Goal: Task Accomplishment & Management: Complete application form

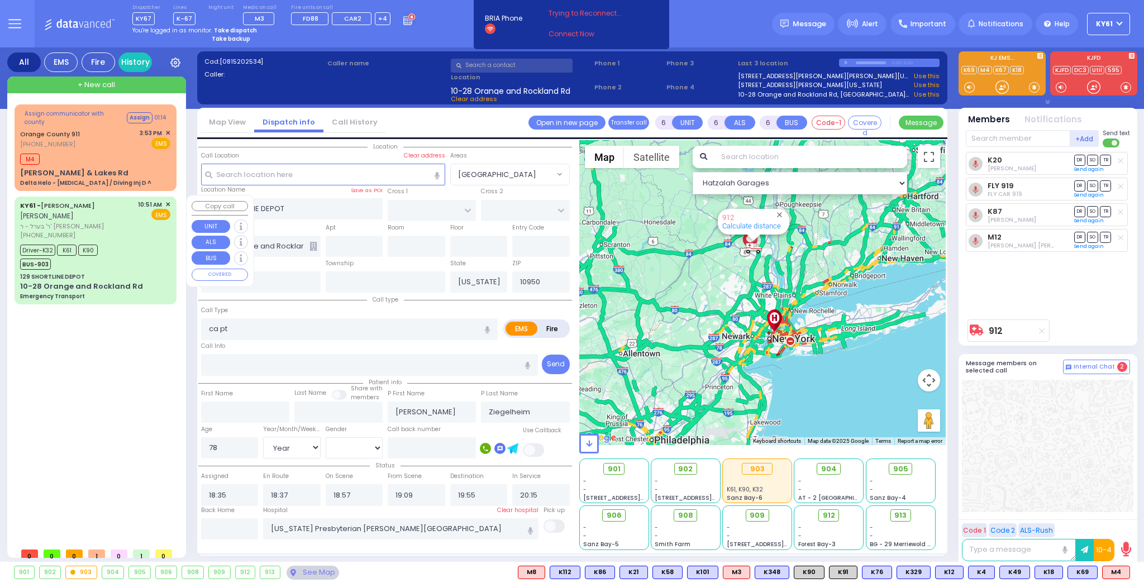
select select
select select "Year"
select select "[DEMOGRAPHIC_DATA]"
click at [221, 32] on strong "Take dispatch" at bounding box center [235, 30] width 43 height 8
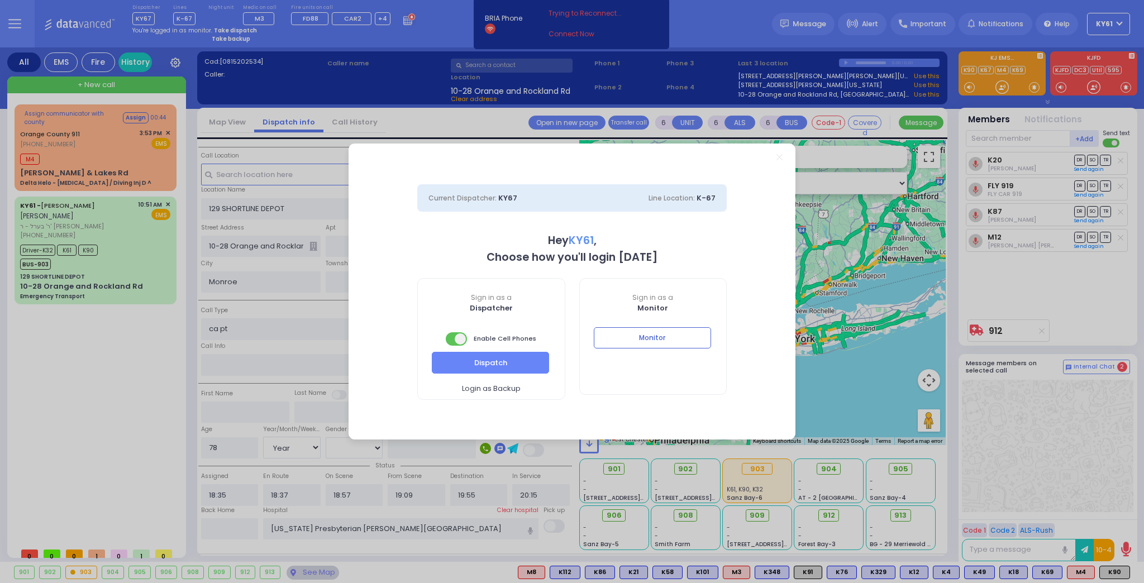
select select "7"
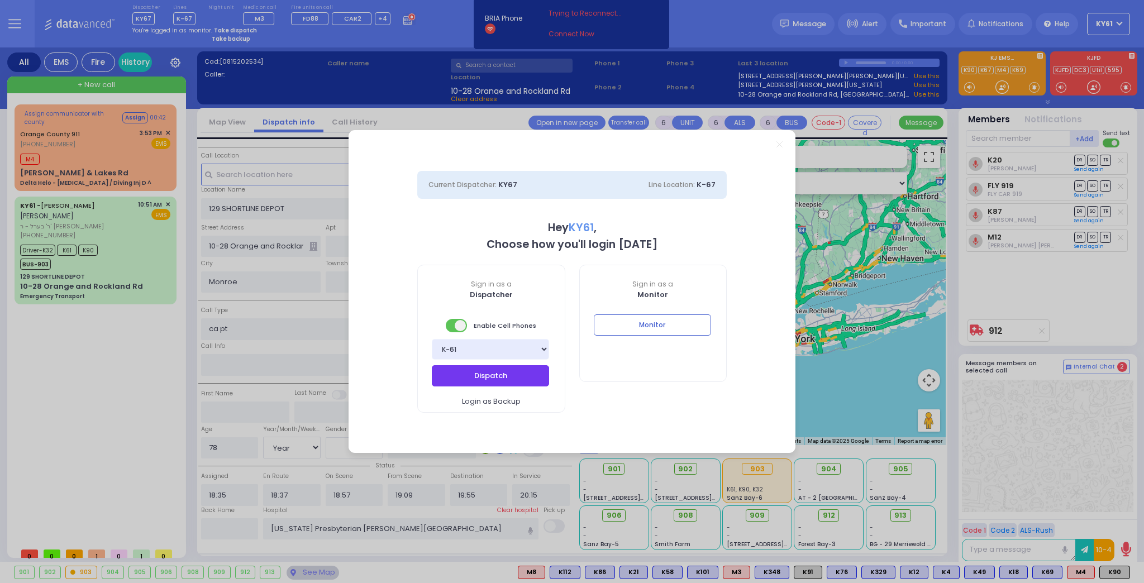
click at [483, 376] on button "Dispatch" at bounding box center [490, 375] width 117 height 21
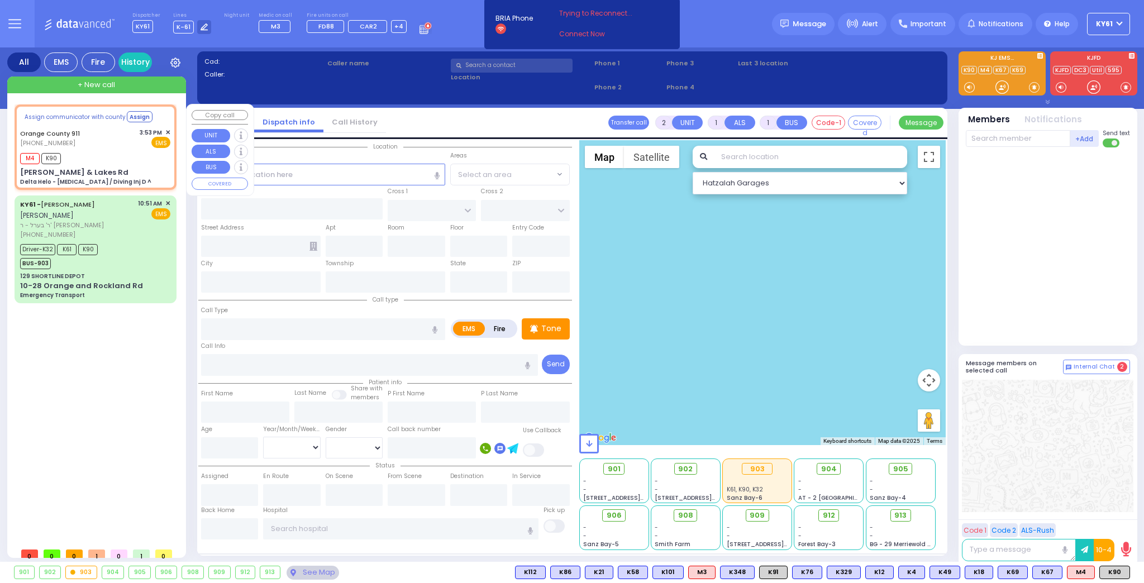
type input "6"
select select
type input "Delta Helo - [MEDICAL_DATA] / Diving Inj D ^"
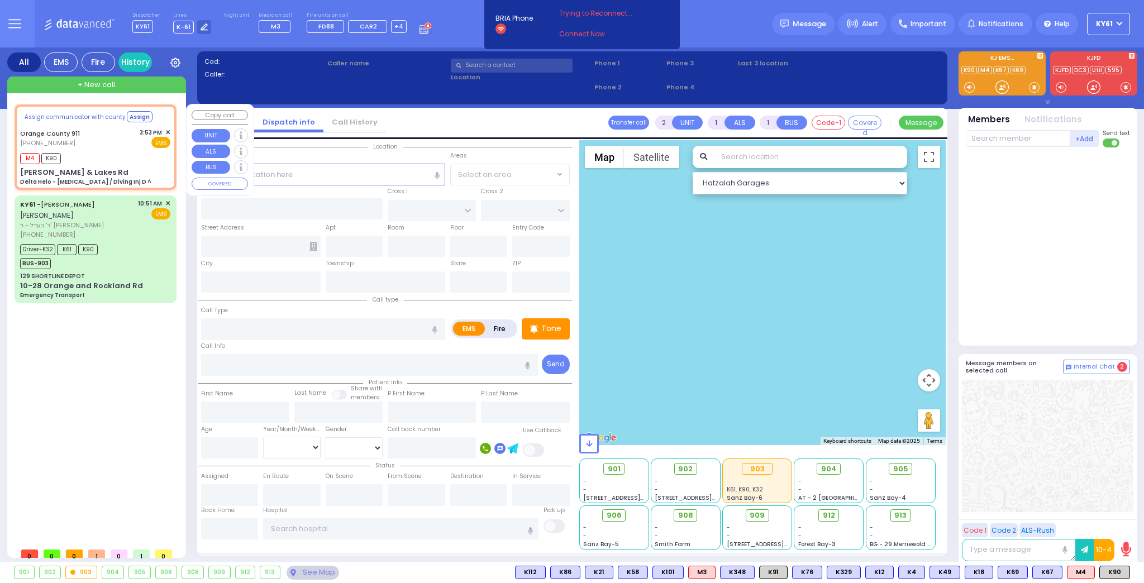
radio input "true"
type input "Nature: : Delta Helo - Drowning / Diving Inj D ^ Address: : Sergio Ln / Lakes R…"
select select
type input "15:54"
select select "Hatzalah Garages"
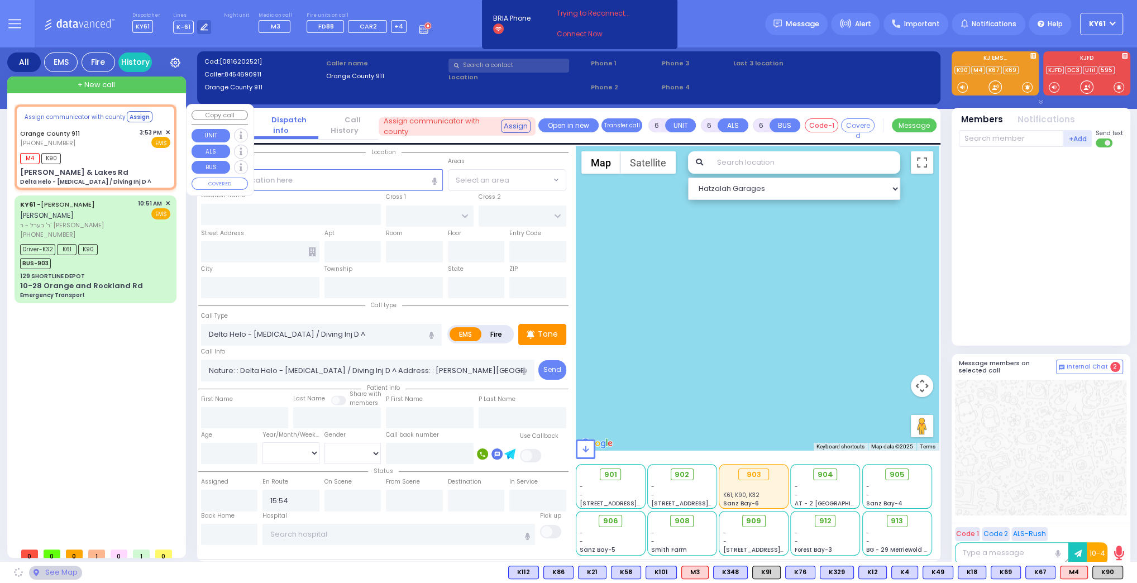
type input "[PERSON_NAME] & Lakes Rd"
type input "Monroe"
type input "[US_STATE]"
type input "10950"
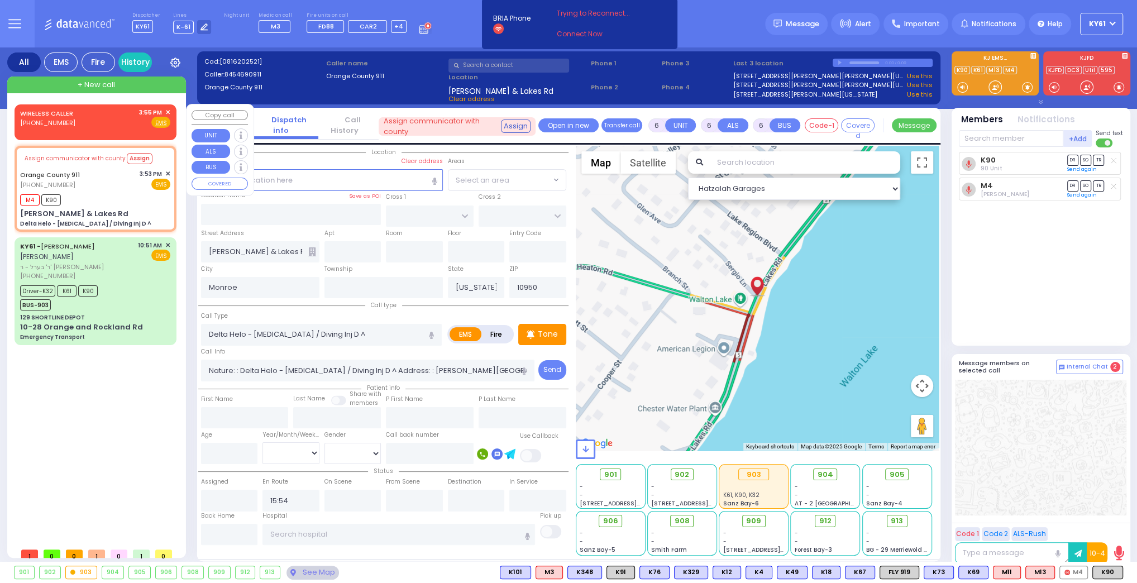
click at [118, 125] on div "WIRELESS CALLER (929) 722-1729 3:55 PM ✕ Fire EMS" at bounding box center [95, 118] width 150 height 21
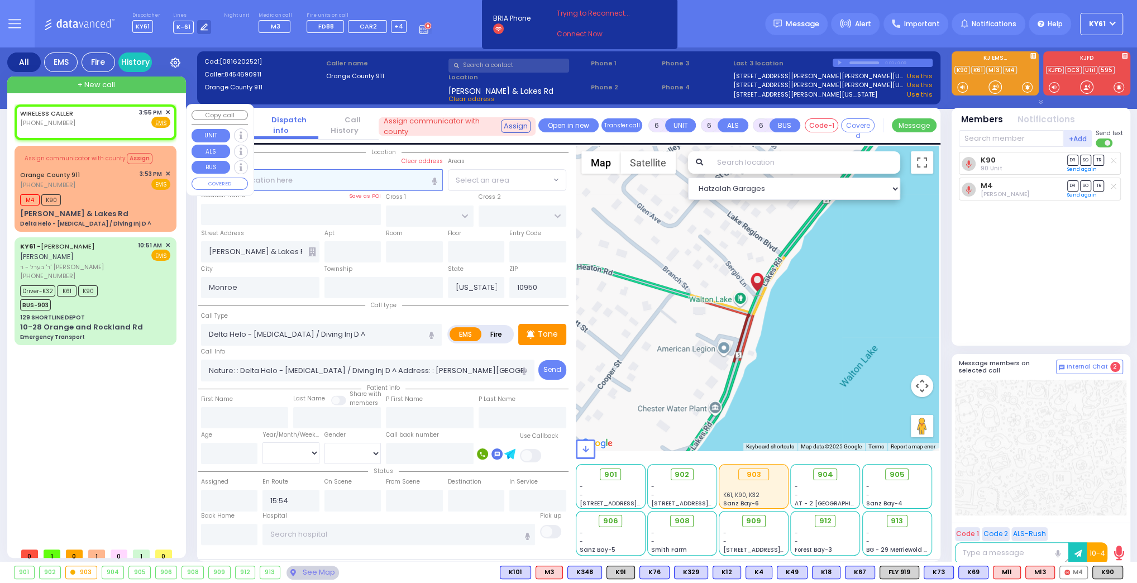
type input "2"
type input "1"
select select
radio input "true"
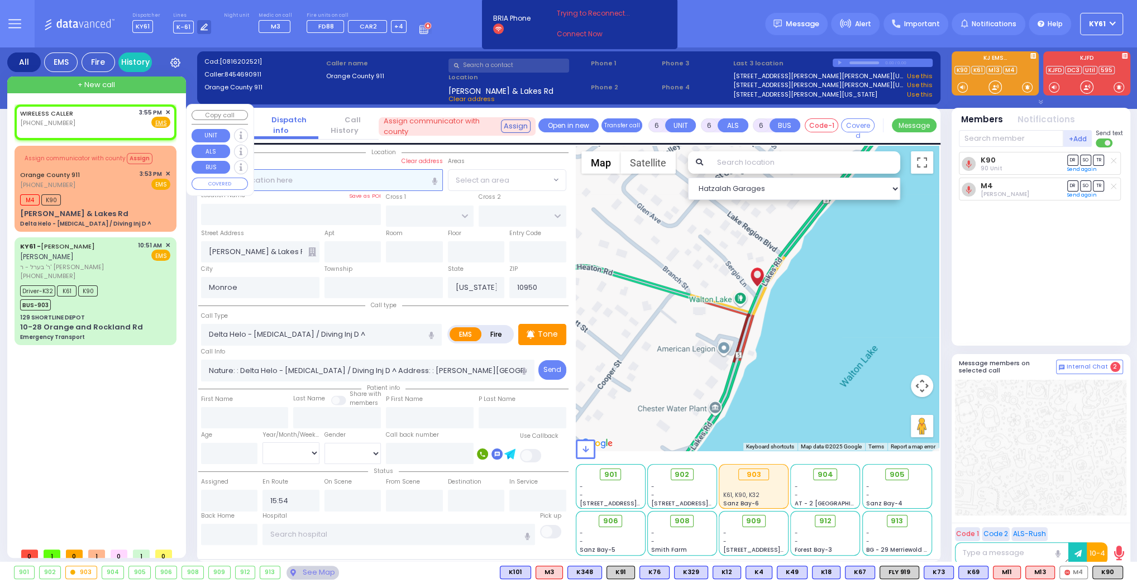
select select
type input "15:55"
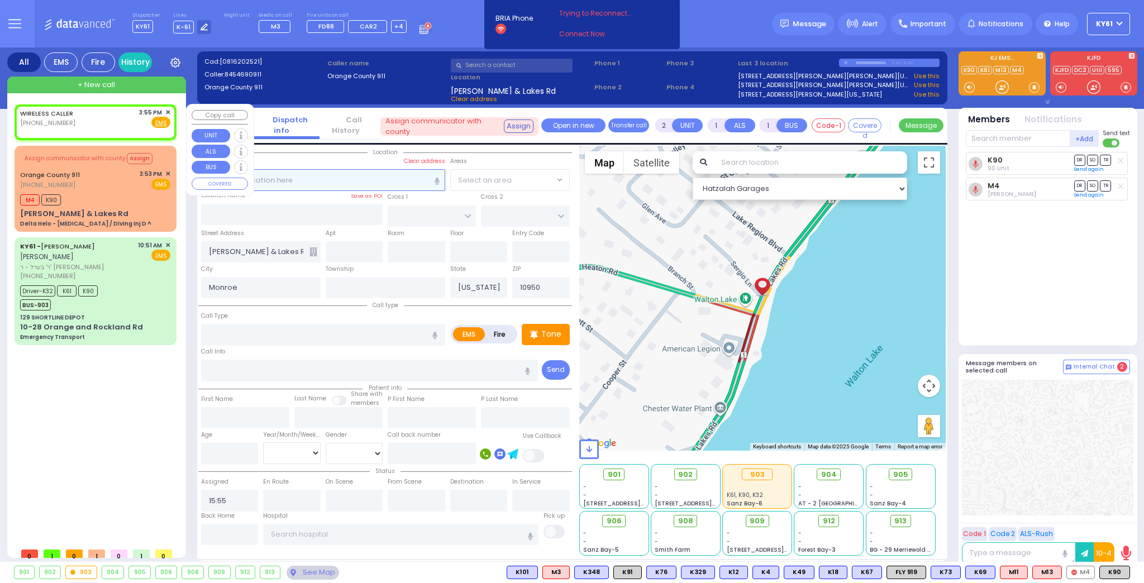
select select "Hatzalah Garages"
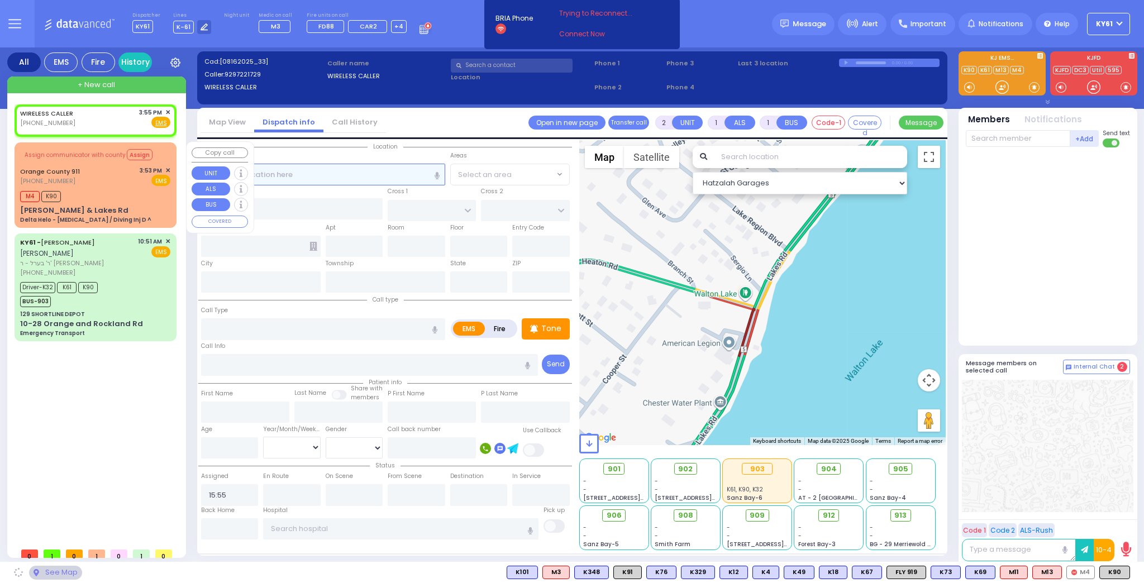
select select
radio input "true"
select select
select select "Hatzalah Garages"
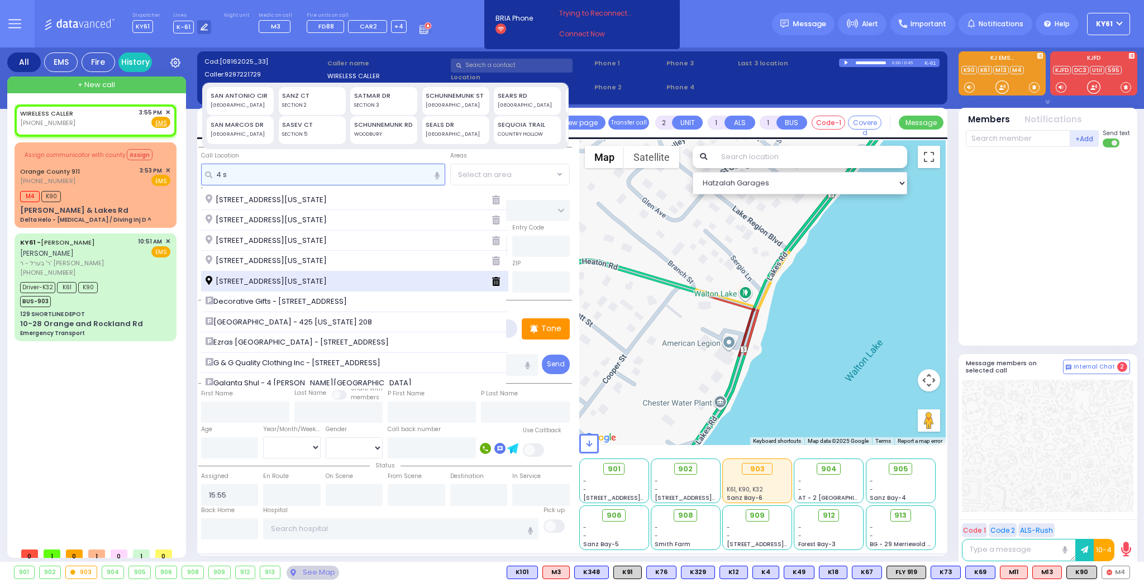
type input "4 s"
click at [319, 281] on span "4 Sanz Court Monroe New York 10950" at bounding box center [267, 281] width 125 height 11
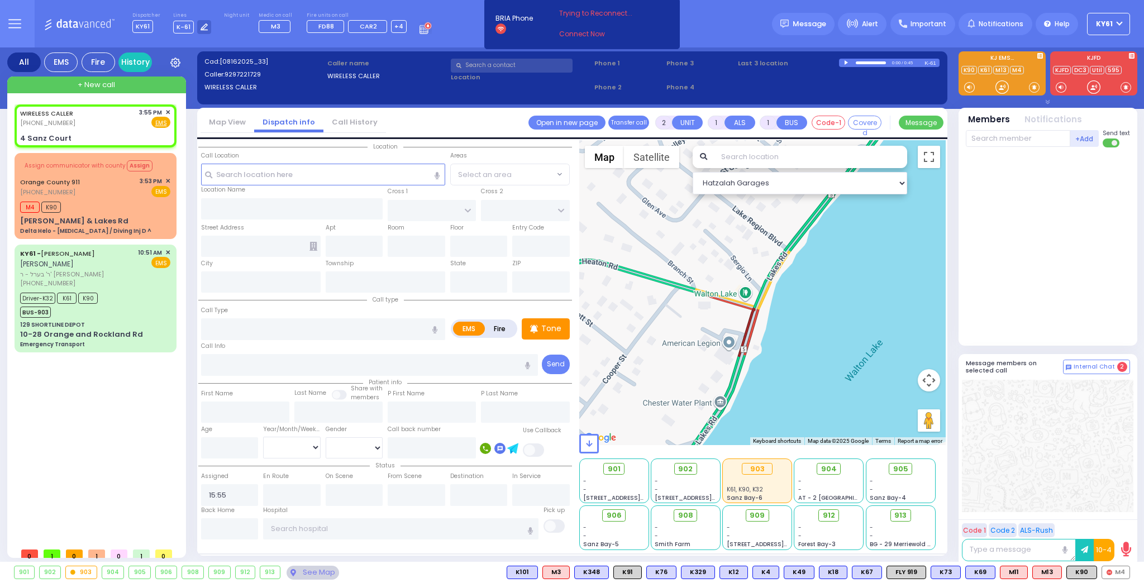
select select
radio input "true"
select select
select select "Hatzalah Garages"
type input "FOREST RD"
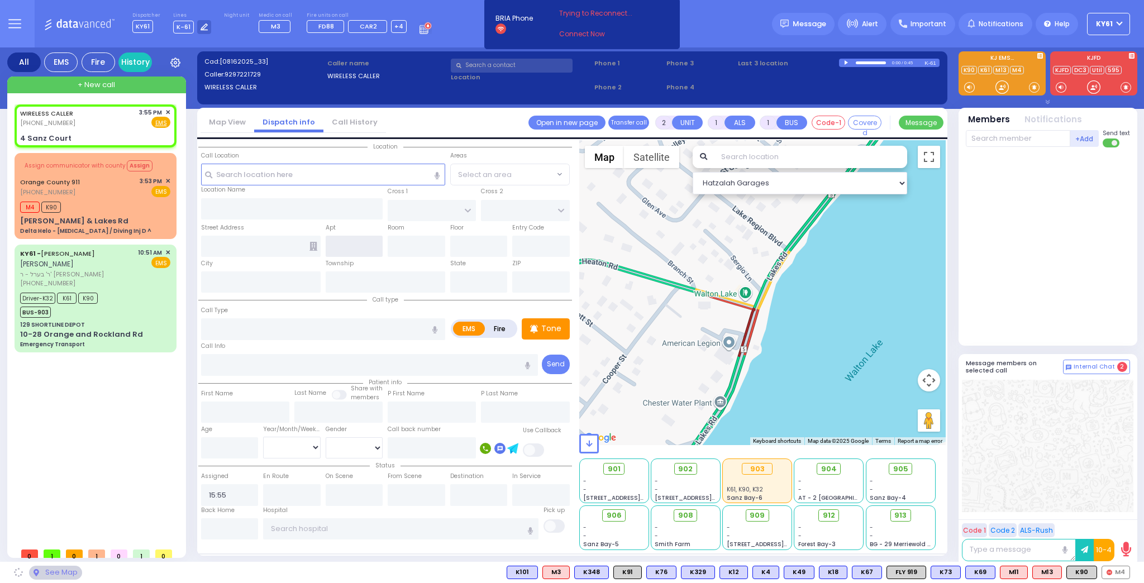
type input "4 Sanz Court"
type input "Monroe"
type input "[US_STATE]"
type input "10950"
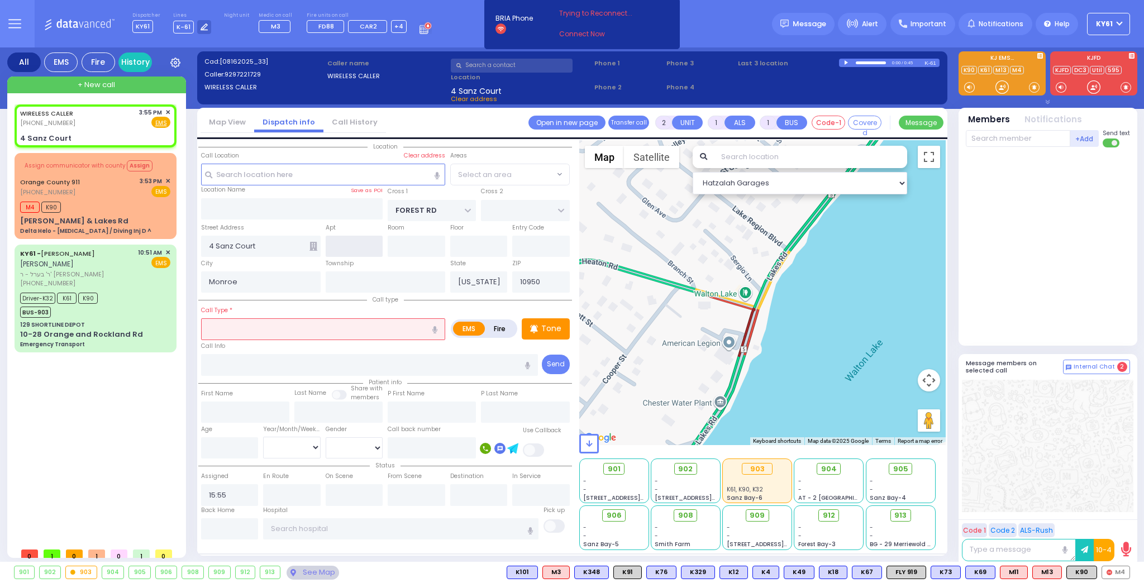
select select "MONROE"
drag, startPoint x: 307, startPoint y: 335, endPoint x: 314, endPoint y: 361, distance: 26.5
click at [307, 335] on input "text" at bounding box center [323, 328] width 244 height 21
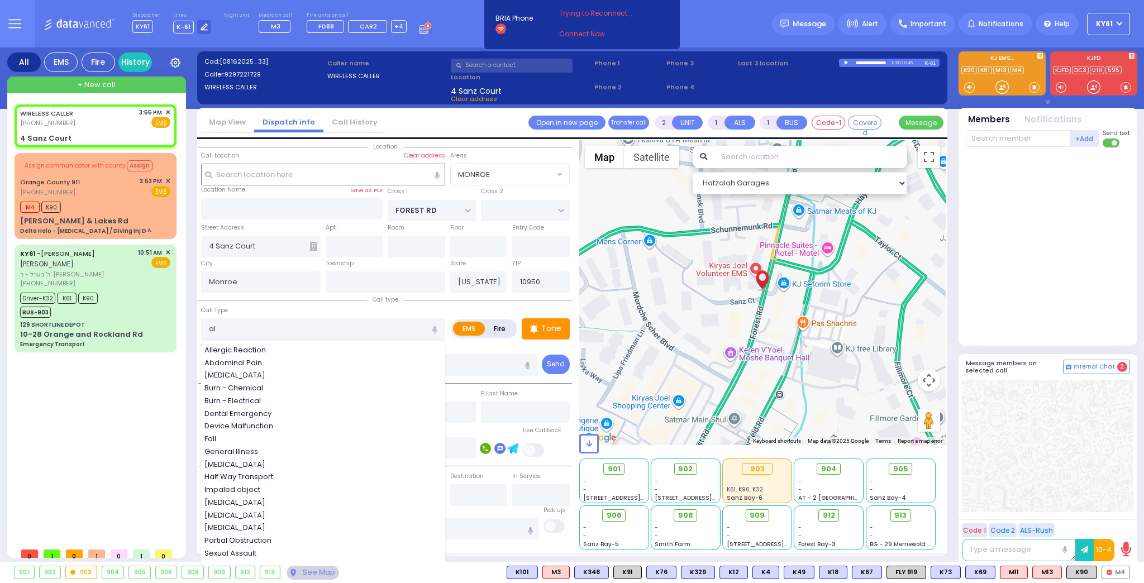
click at [256, 345] on span "Allergic Reaction" at bounding box center [236, 350] width 65 height 11
type input "Allergic Reaction"
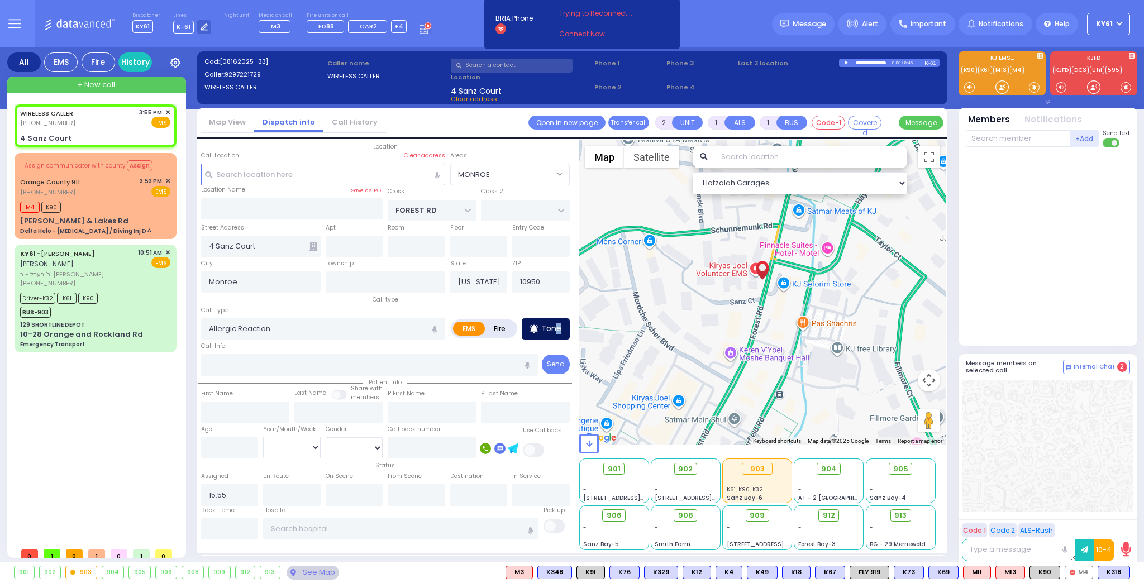
drag, startPoint x: 561, startPoint y: 329, endPoint x: 554, endPoint y: 329, distance: 6.1
click at [555, 329] on div "Tone" at bounding box center [546, 328] width 48 height 21
select select
radio input "true"
select select
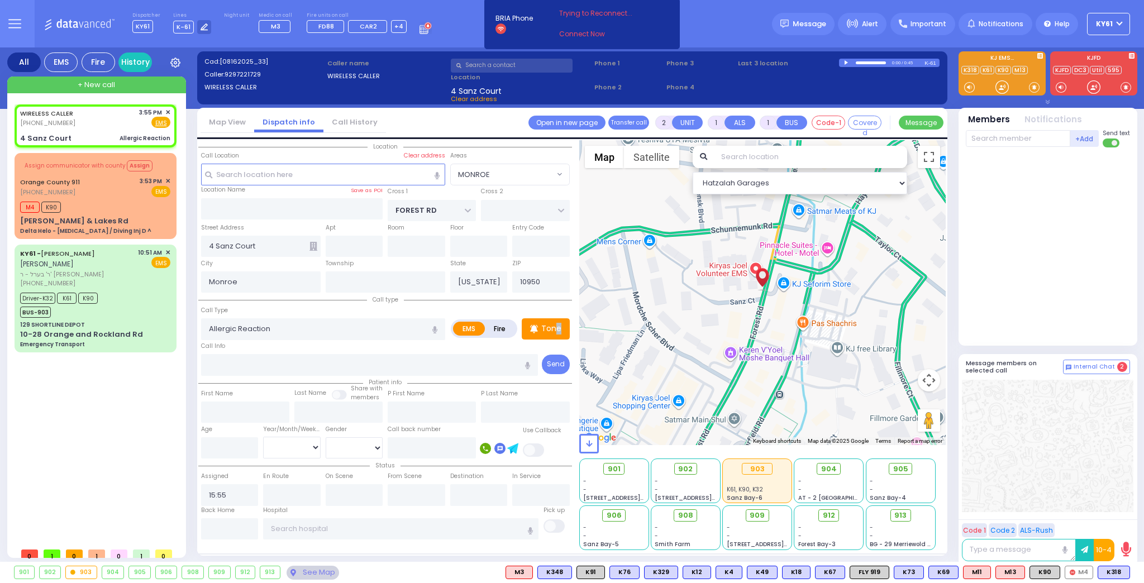
select select "Hatzalah Garages"
select select "MONROE"
click at [1113, 567] on span "K10" at bounding box center [1115, 572] width 28 height 12
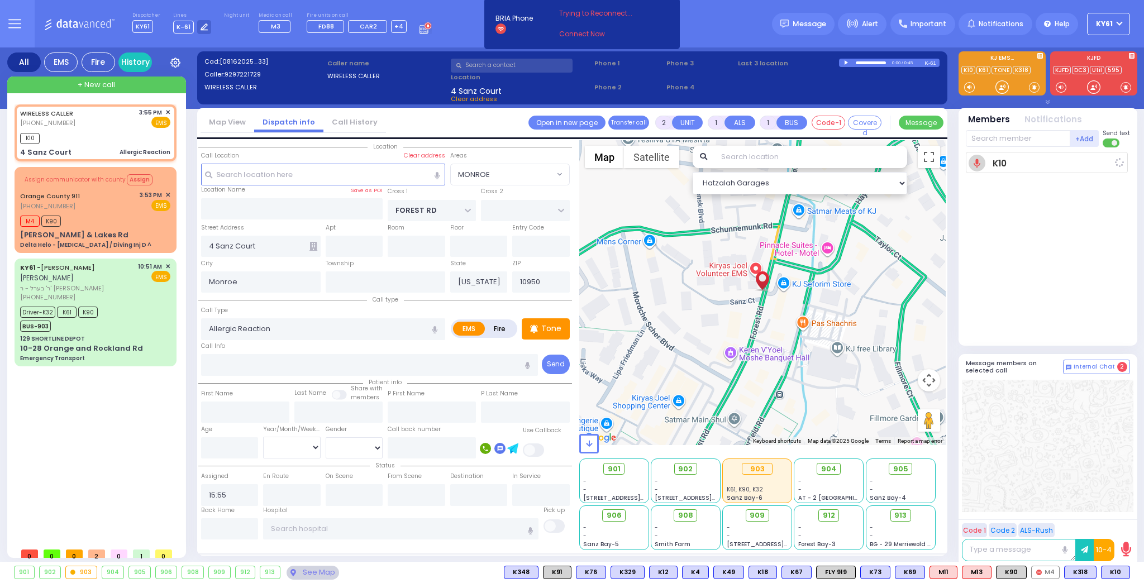
select select
radio input "true"
select select
type input "16:00"
select select "Hatzalah Garages"
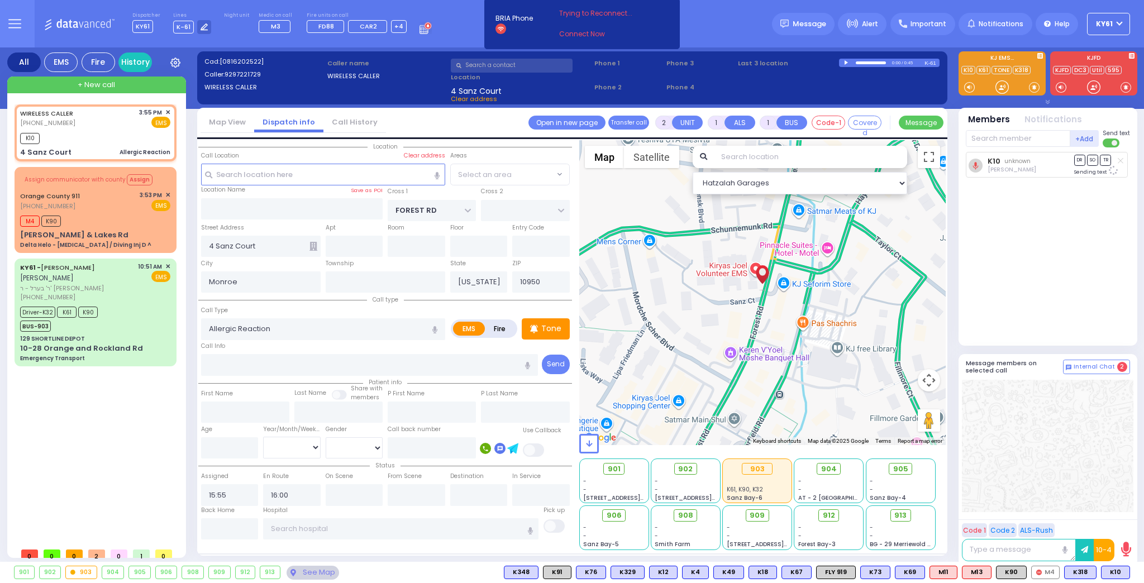
select select "MONROE"
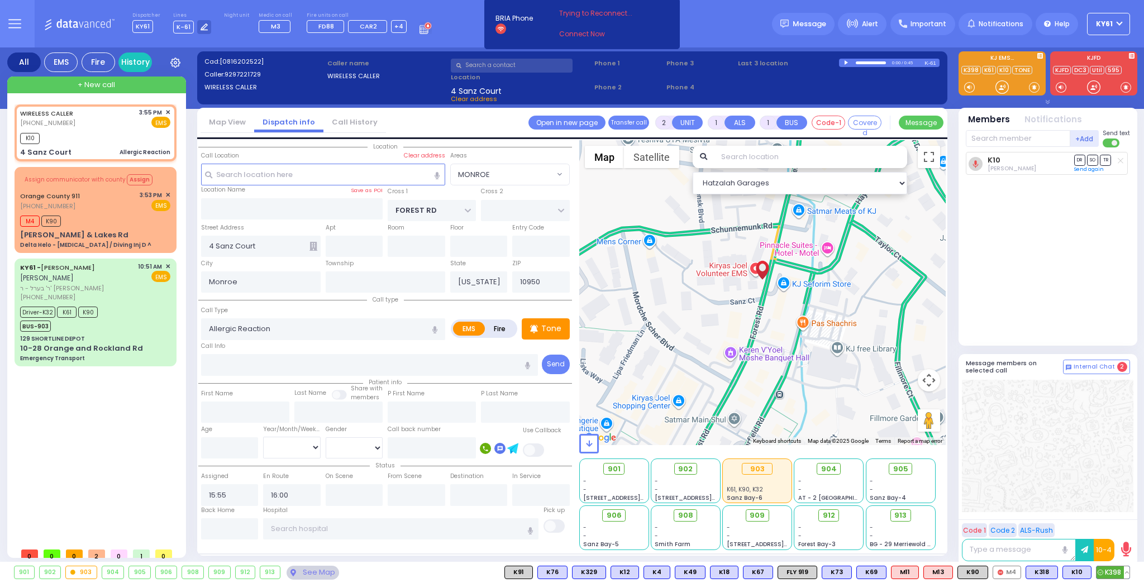
click at [1115, 571] on span "K398" at bounding box center [1112, 572] width 33 height 12
select select
radio input "true"
select select
select select "Hatzalah Garages"
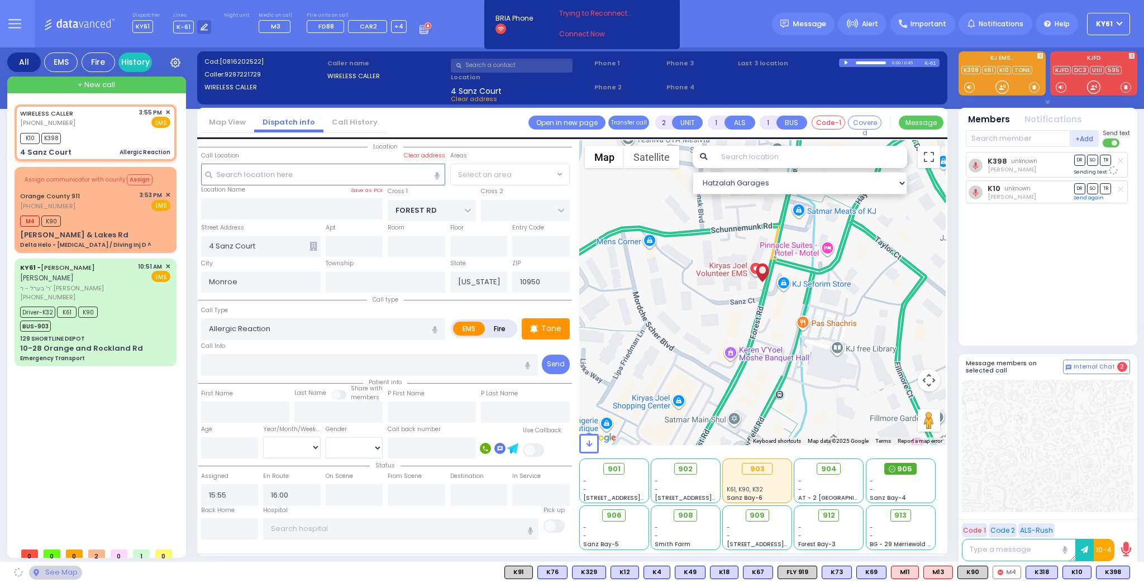
select select "MONROE"
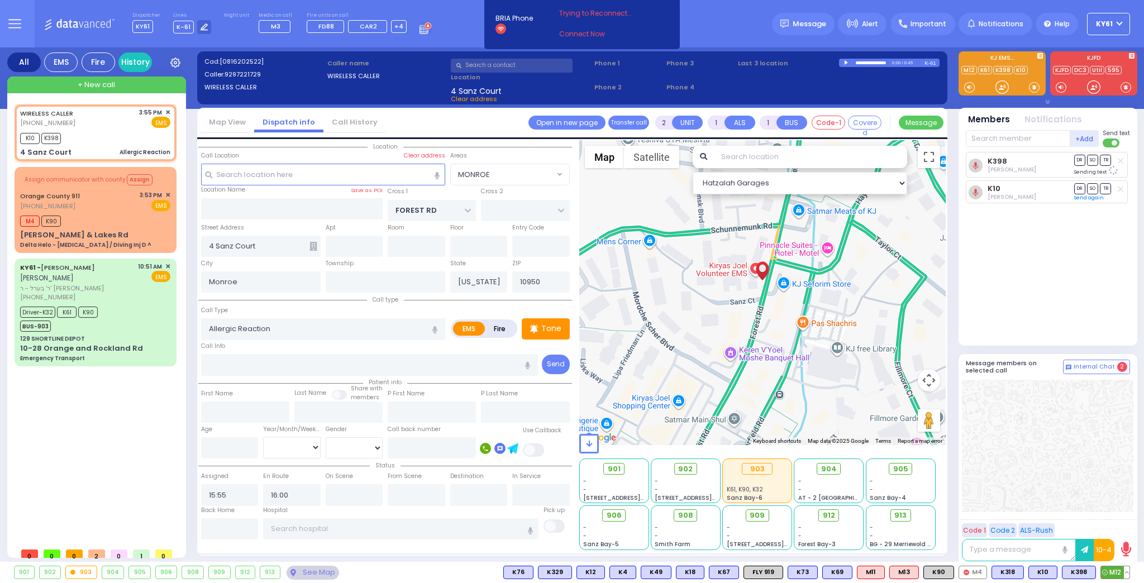
click at [1107, 567] on span "M12" at bounding box center [1115, 572] width 28 height 12
select select
radio input "true"
select select
select select "Hatzalah Garages"
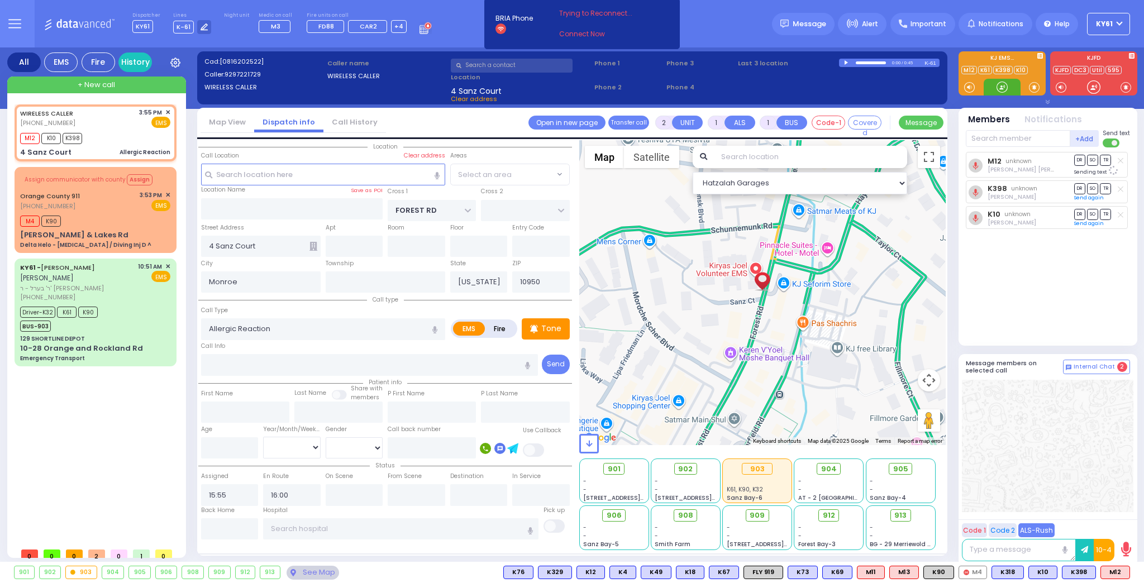
select select "MONROE"
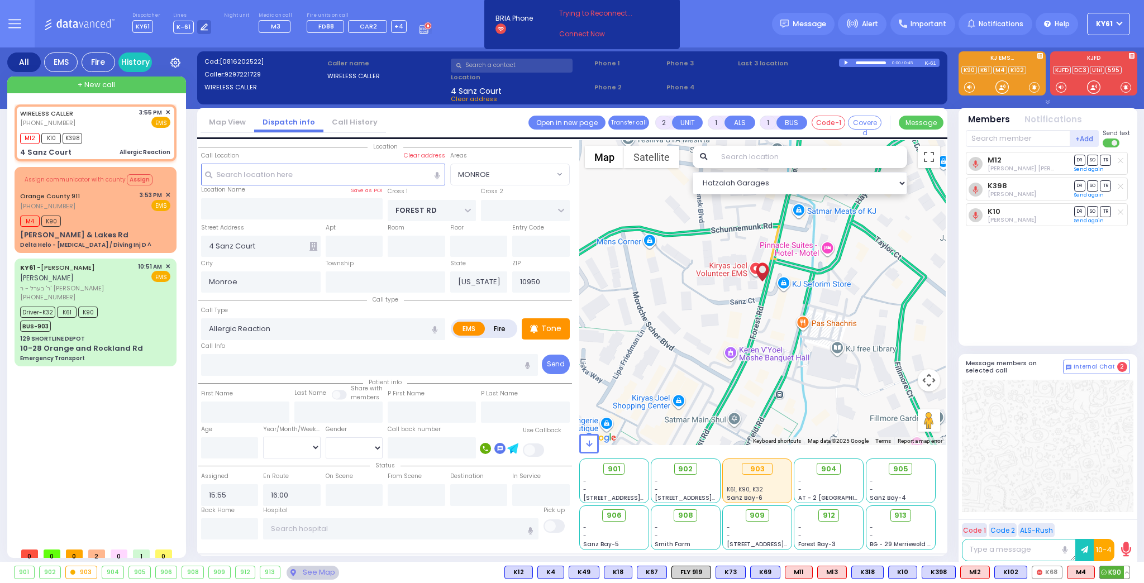
click at [1117, 572] on span "K90" at bounding box center [1114, 572] width 30 height 12
select select
radio input "true"
select select
select select "Hatzalah Garages"
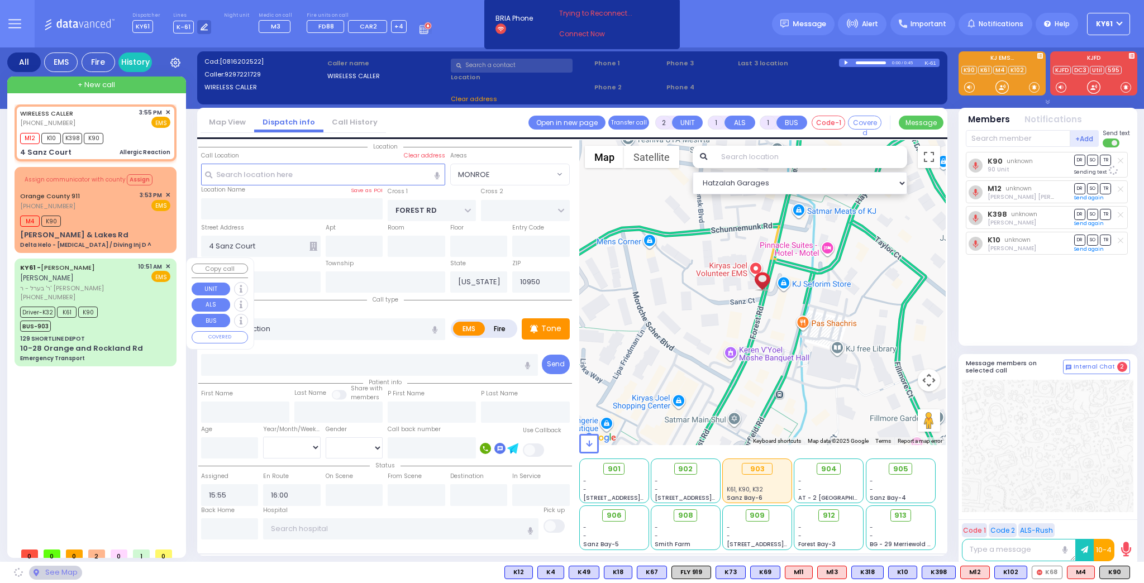
select select "MONROE"
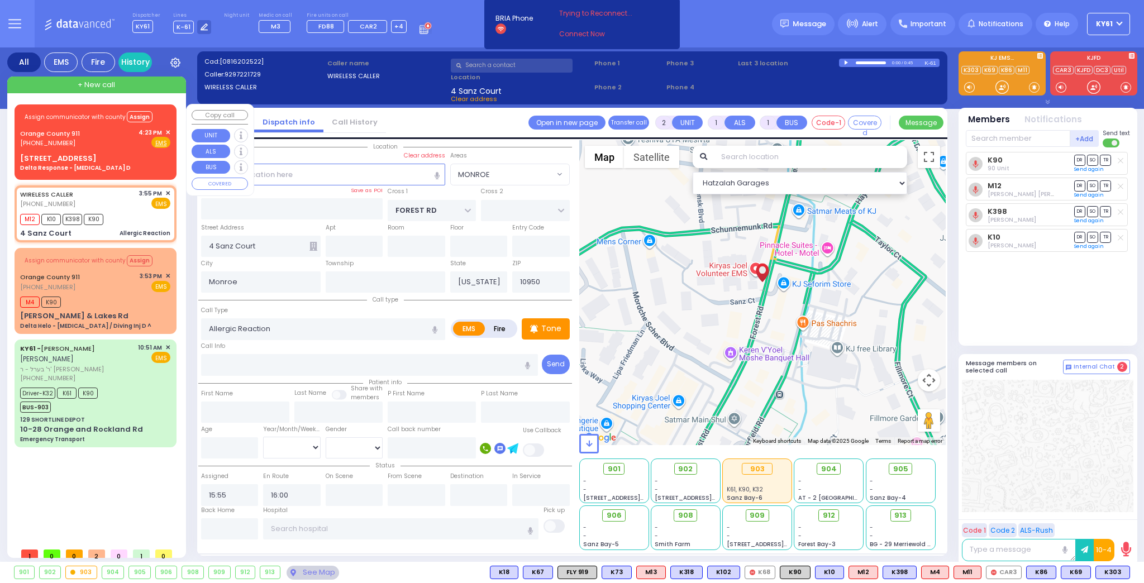
type input "6"
select select
radio input "true"
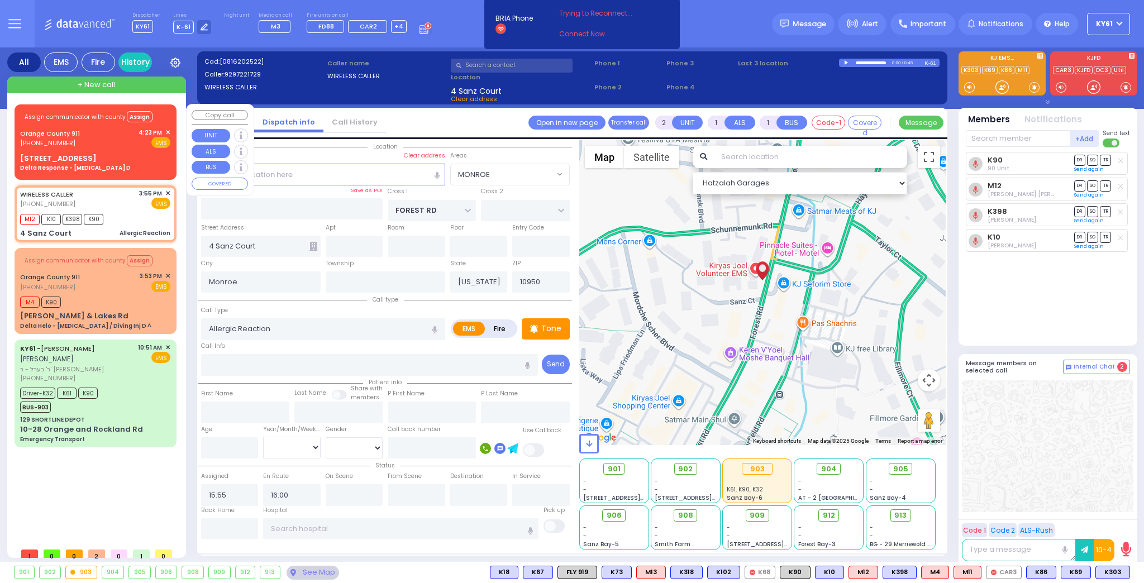
type input "Unknown"
select select "Year"
type input "16:35"
select select "Hatzalah Garages"
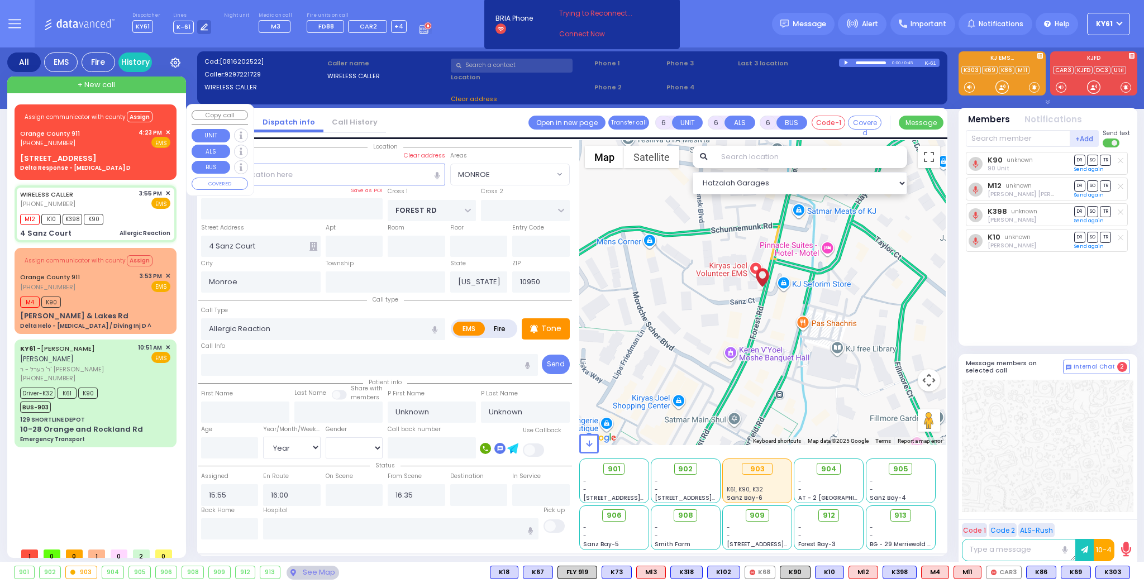
select select
radio input "true"
select select "Year"
select select "Hatzalah Garages"
select select "MONROE"
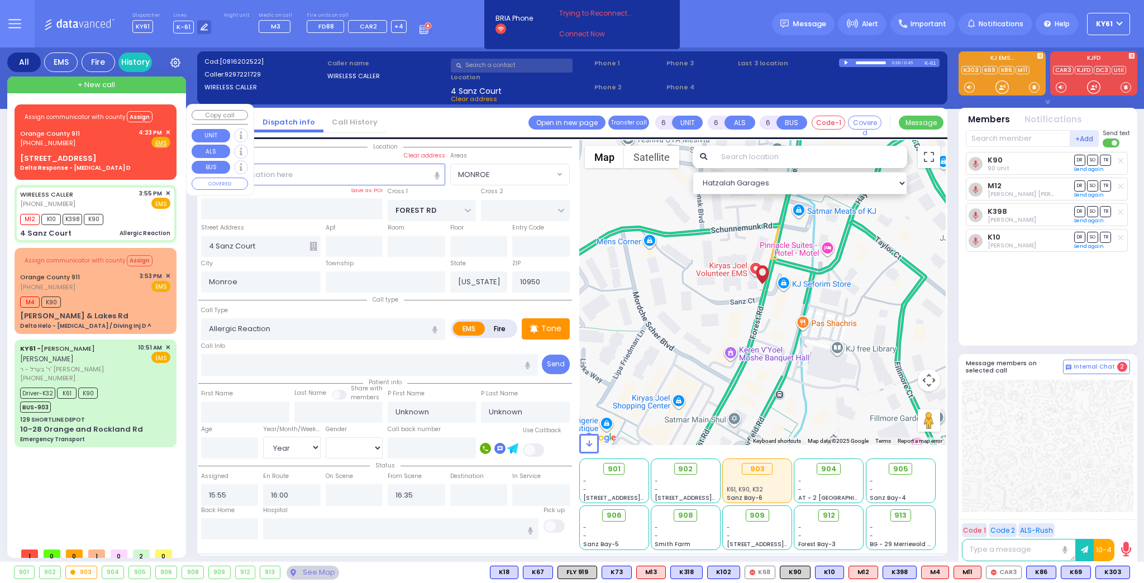
select select
radio input "true"
type input "Shimon"
type input "Rubinstein"
type input "8"
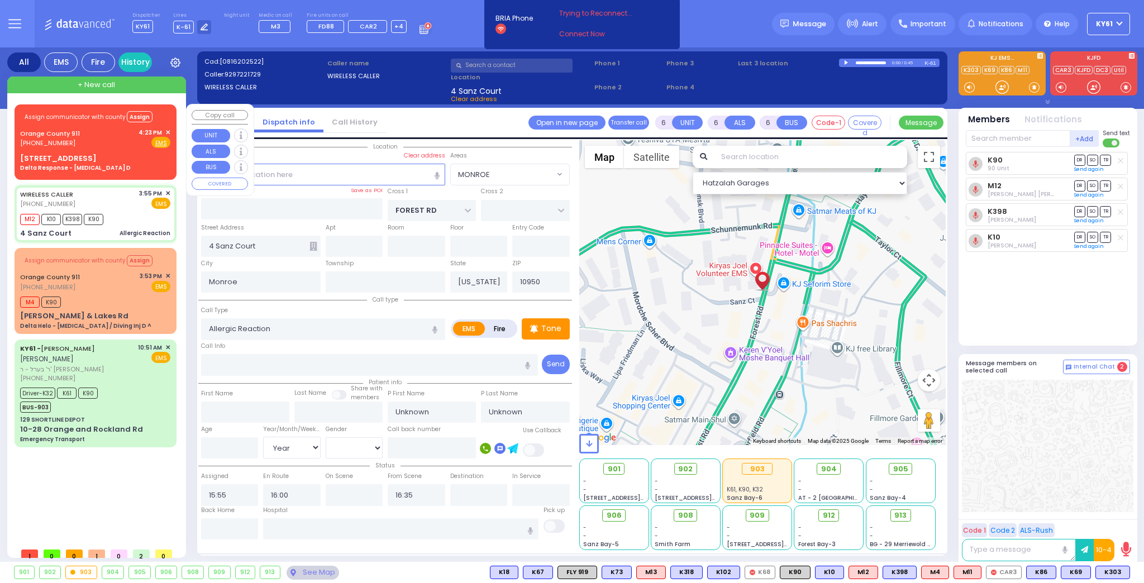
select select "Month"
select select "[DEMOGRAPHIC_DATA]"
select select "Hatzalah Garages"
select select "MONROE"
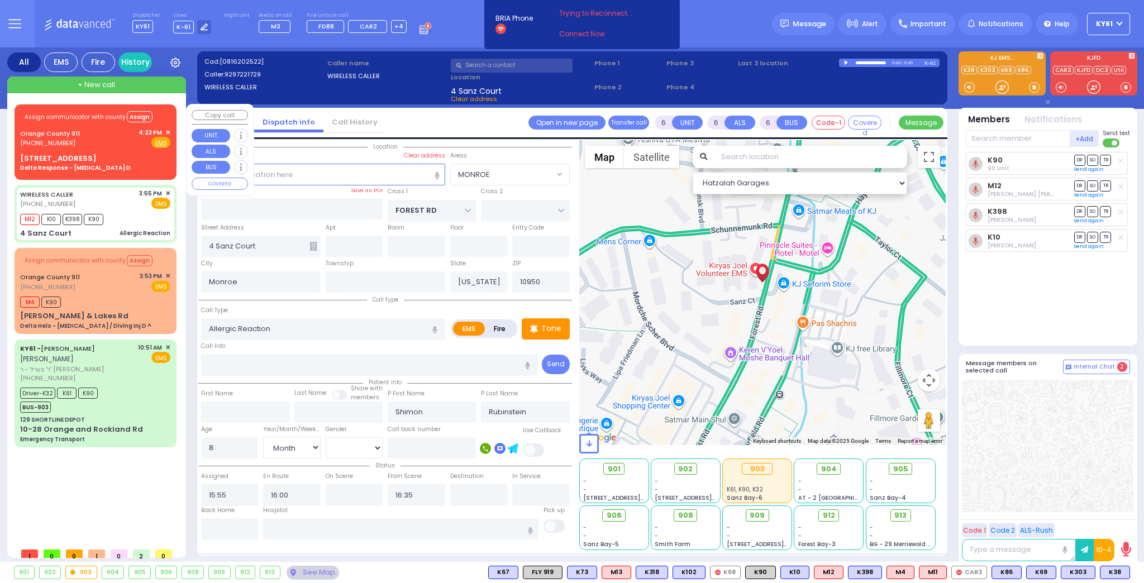
select select
radio input "true"
select select "Month"
select select "[DEMOGRAPHIC_DATA]"
select select "Hatzalah Garages"
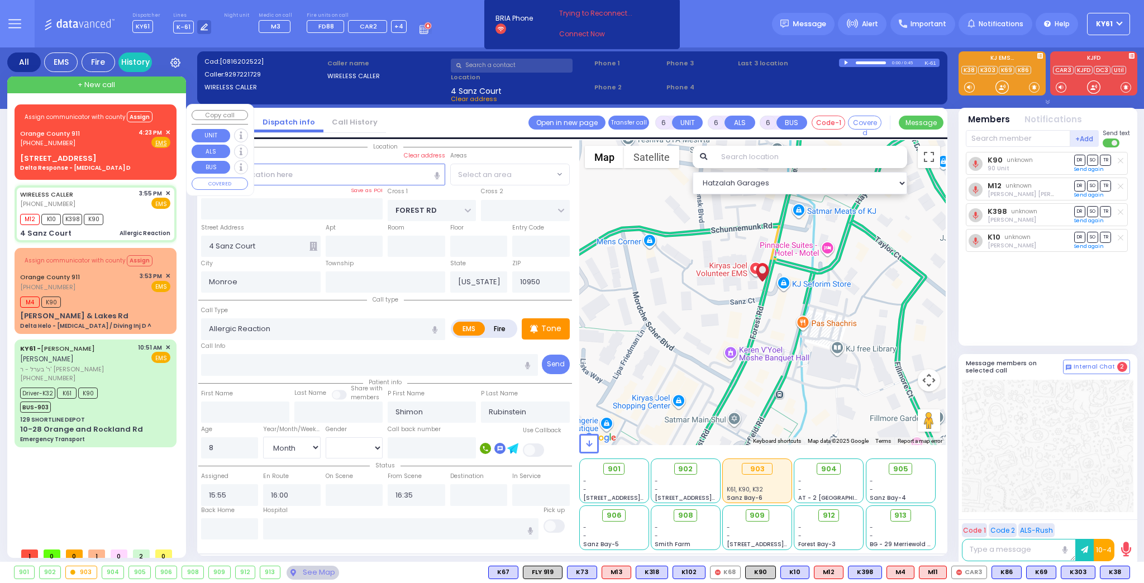
select select "MONROE"
select select
radio input "true"
select select "Month"
select select "[DEMOGRAPHIC_DATA]"
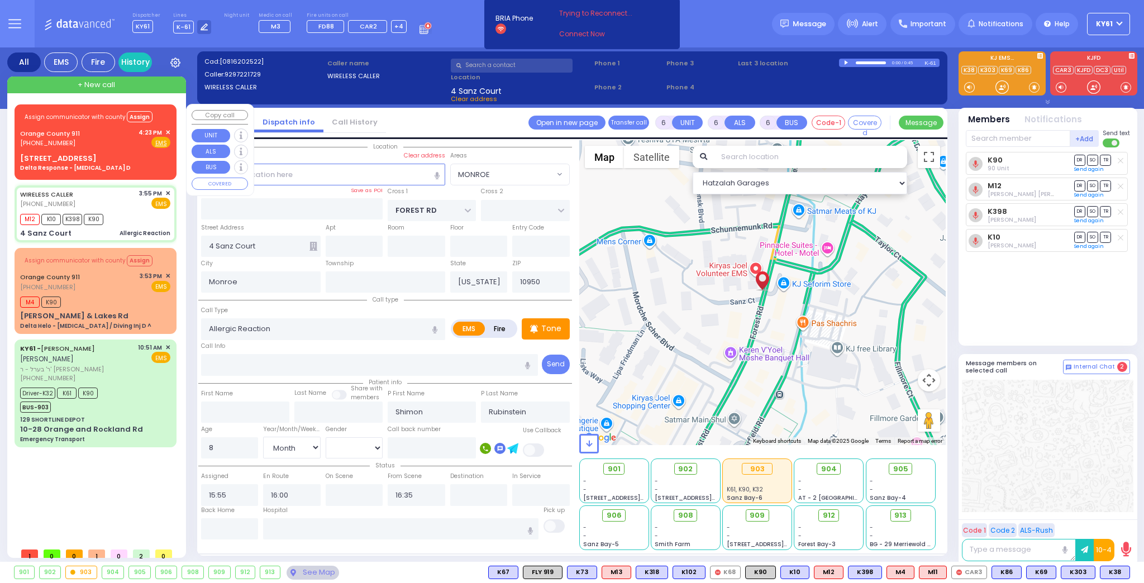
select select "Hatzalah Garages"
select select "MONROE"
select select
radio input "true"
select select "Month"
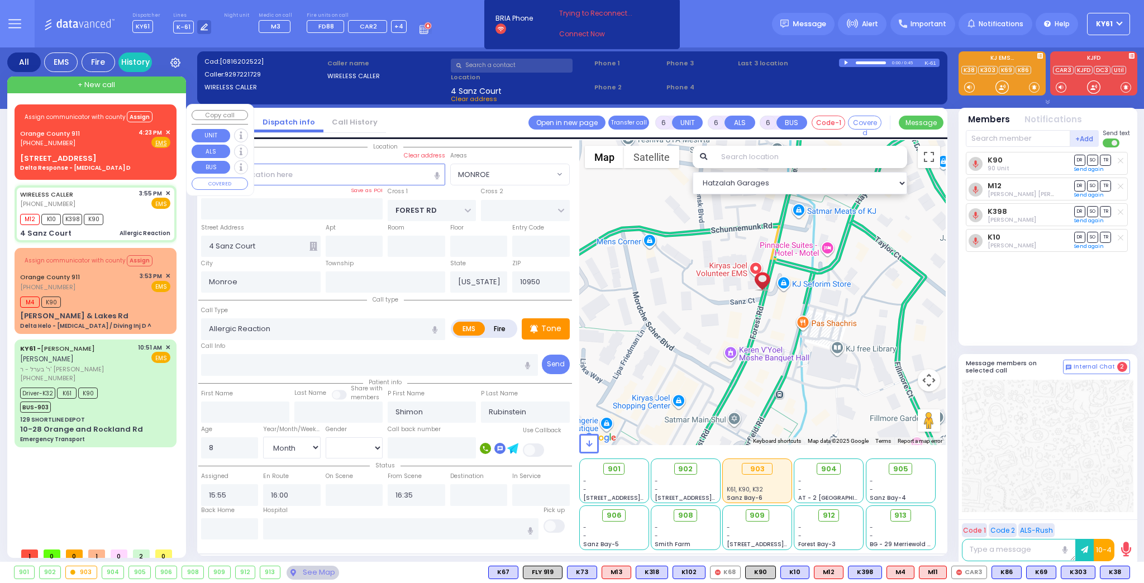
select select "[DEMOGRAPHIC_DATA]"
select select "Hatzalah Garages"
select select "MONROE"
select select
radio input "true"
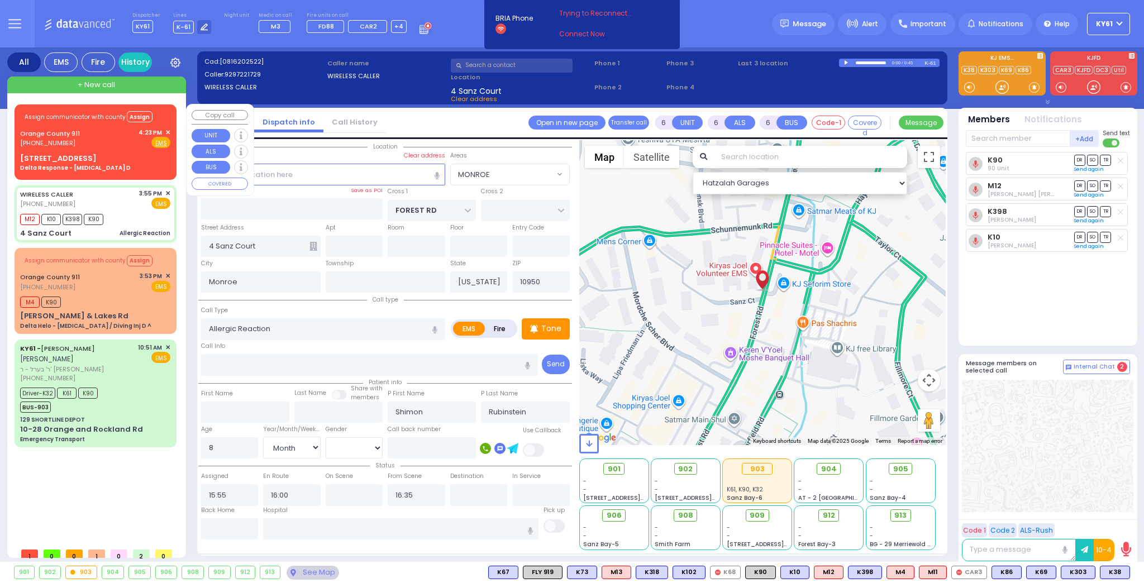
select select "Month"
select select "[DEMOGRAPHIC_DATA]"
select select "Hatzalah Garages"
select select "MONROE"
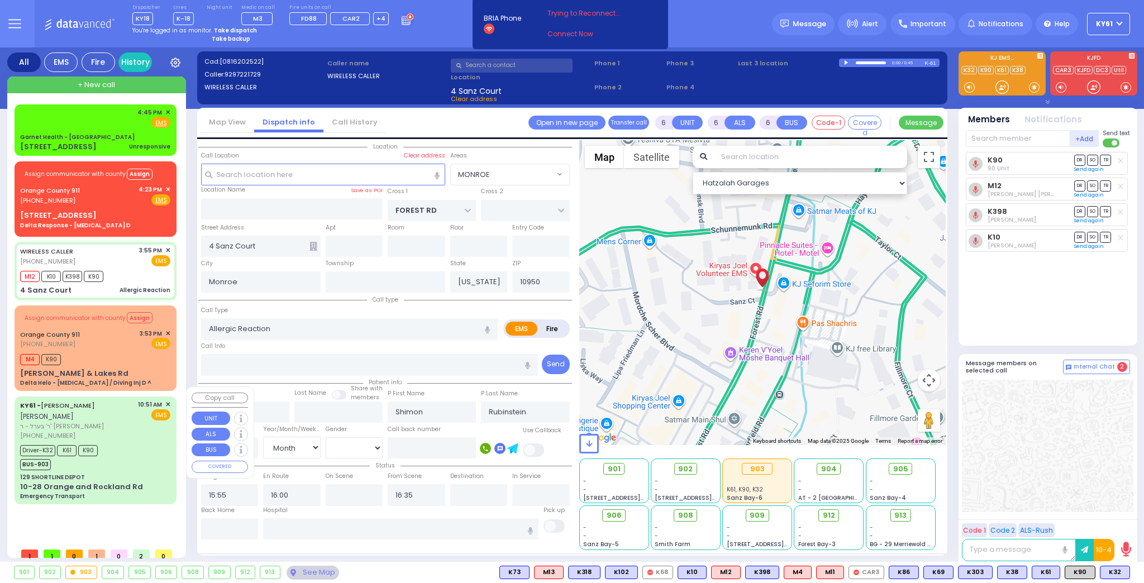
select select
radio input "true"
select select "Month"
select select "[DEMOGRAPHIC_DATA]"
select select "Hatzalah Garages"
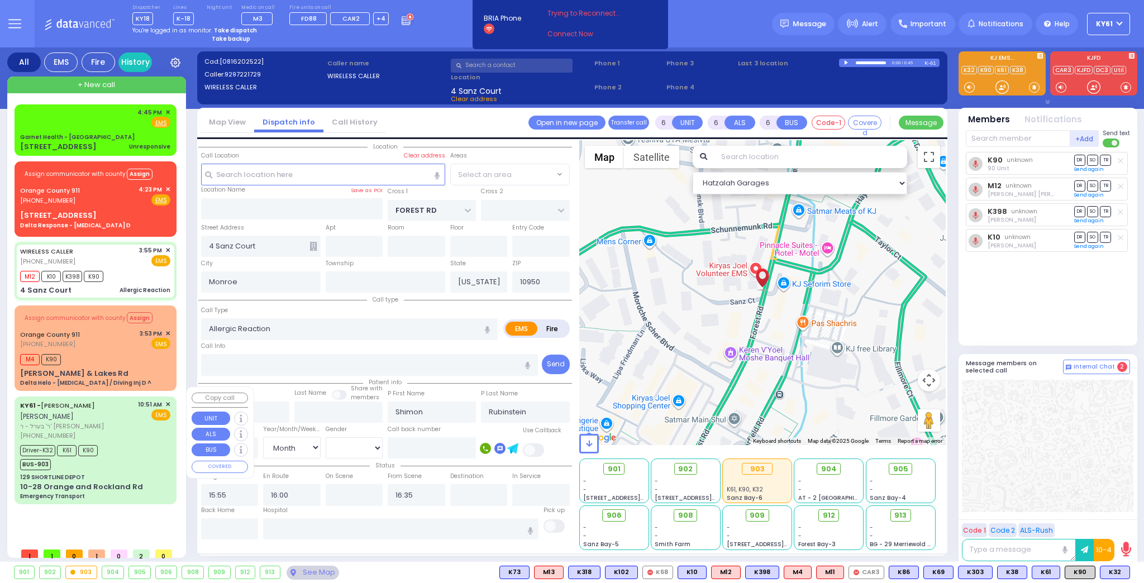
select select "MONROE"
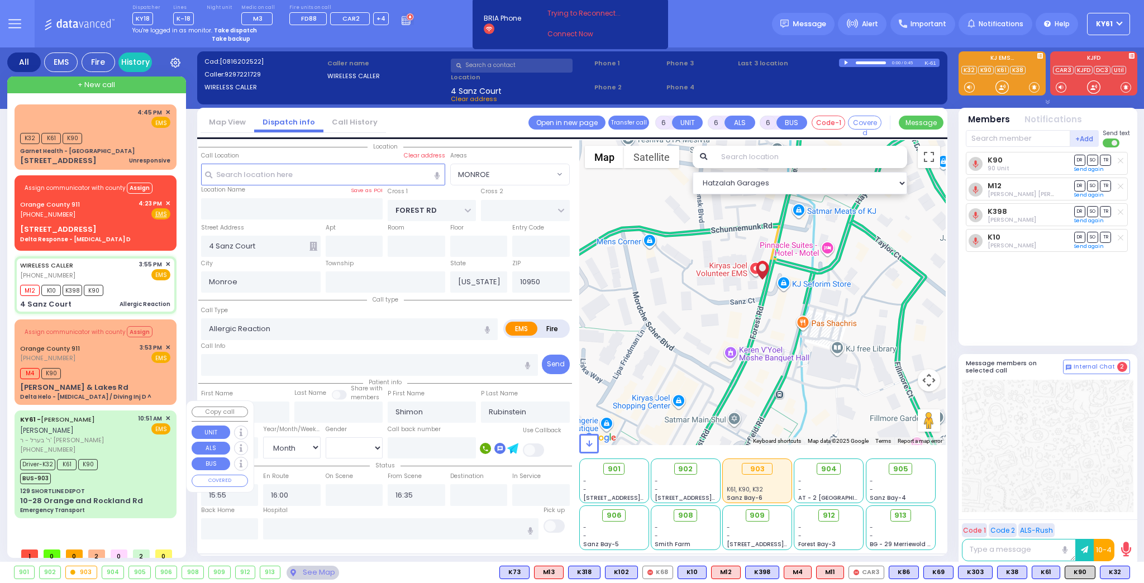
select select
radio input "true"
select select "Month"
select select "[DEMOGRAPHIC_DATA]"
type input "16:46"
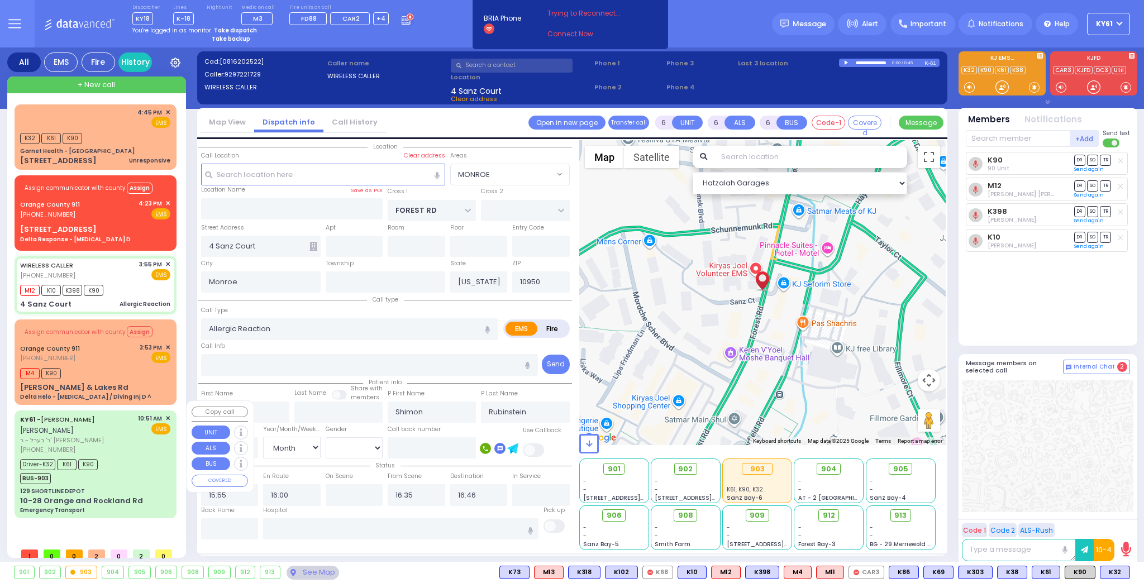
select select "Hatzalah Garages"
select select "MONROE"
select select
radio input "true"
select select "Month"
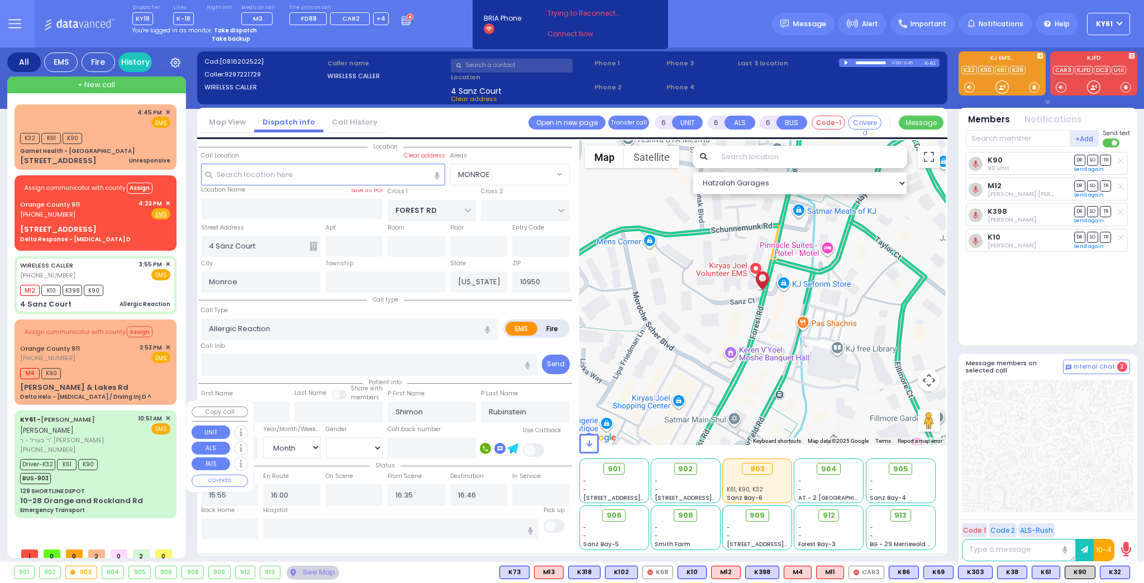
select select "[DEMOGRAPHIC_DATA]"
select select "Hatzalah Garages"
select select "MONROE"
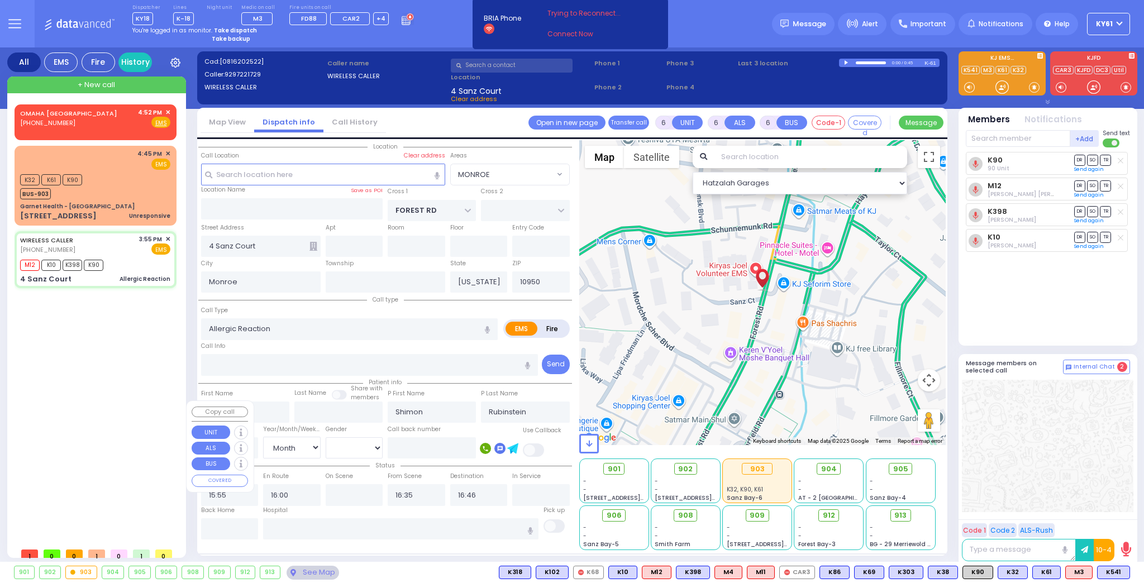
select select
radio input "true"
select select "Month"
select select "[DEMOGRAPHIC_DATA]"
type input "16:20"
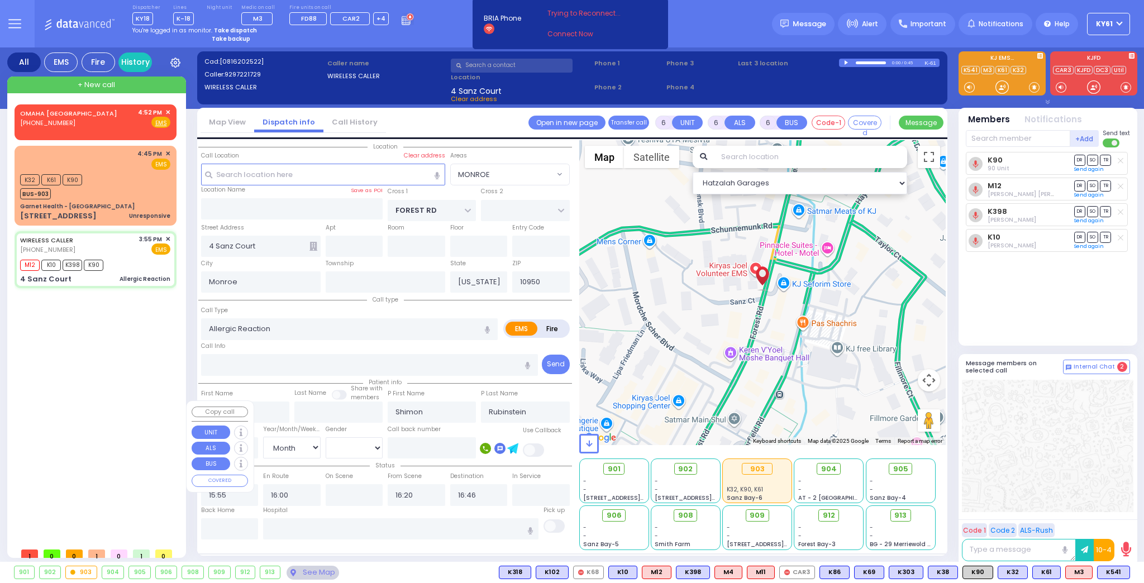
select select "Hatzalah Garages"
select select "MONROE"
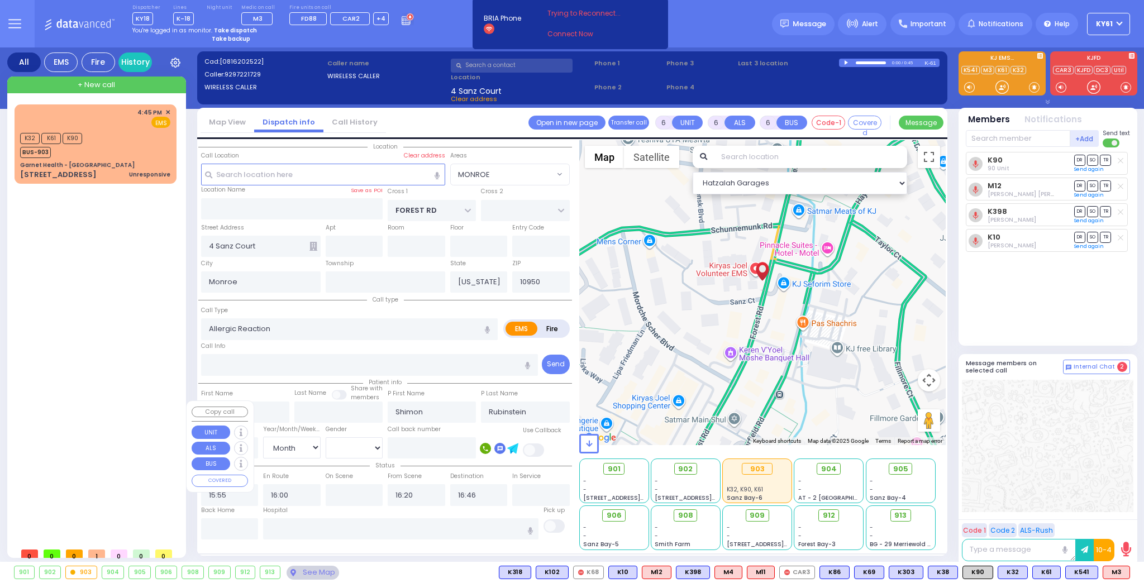
select select "MONROE"
select select "Month"
select select "[DEMOGRAPHIC_DATA]"
